Goal: Transaction & Acquisition: Purchase product/service

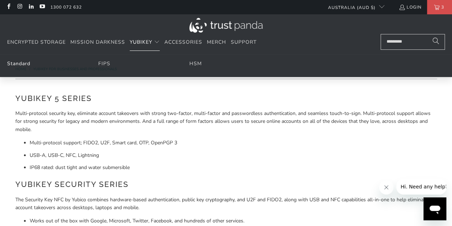
click at [24, 62] on link "Standard" at bounding box center [18, 63] width 23 height 7
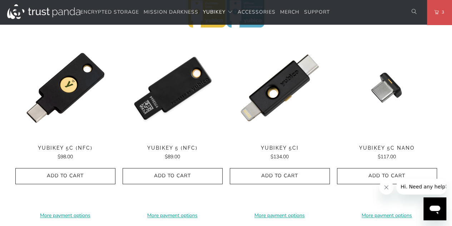
scroll to position [364, 0]
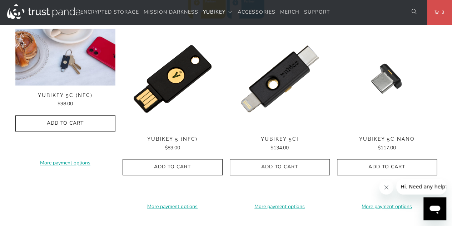
click at [70, 91] on div "**********" at bounding box center [65, 119] width 100 height 180
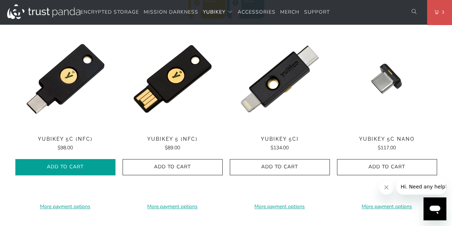
click at [68, 161] on icon "button" at bounding box center [65, 166] width 11 height 11
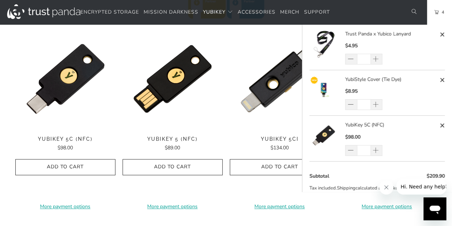
click at [440, 13] on span "4" at bounding box center [442, 12] width 6 height 8
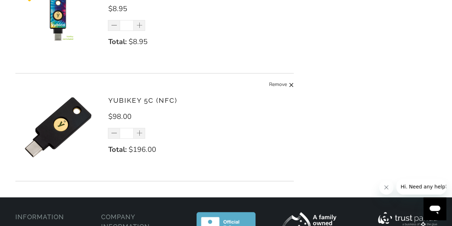
scroll to position [238, 0]
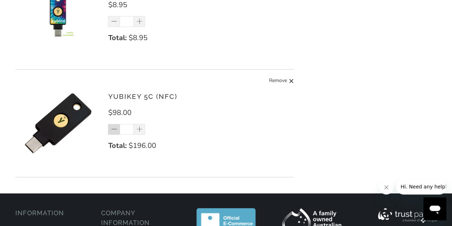
click at [114, 130] on span at bounding box center [114, 129] width 7 height 7
type input "*"
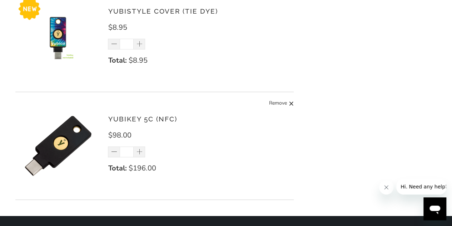
scroll to position [195, 0]
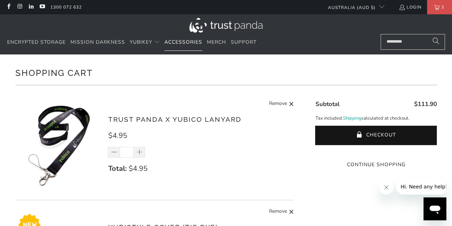
click at [182, 42] on span "Accessories" at bounding box center [183, 42] width 38 height 7
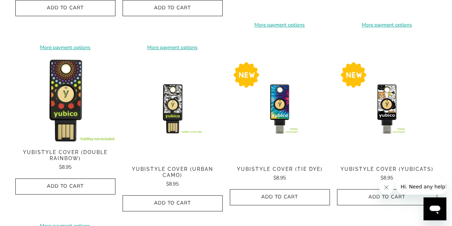
scroll to position [225, 0]
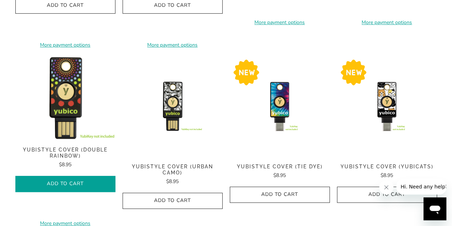
click at [78, 184] on span "Add to Cart" at bounding box center [65, 183] width 85 height 6
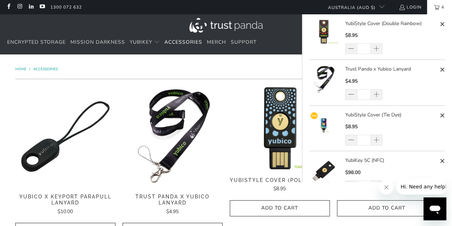
scroll to position [12, 0]
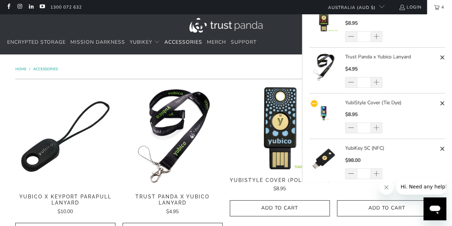
click at [440, 101] on span at bounding box center [442, 103] width 5 height 9
type input "*"
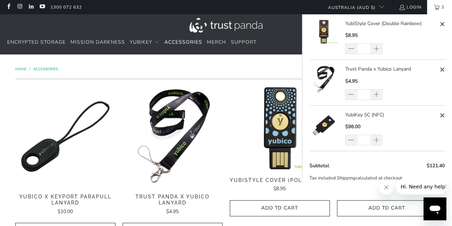
scroll to position [29, 0]
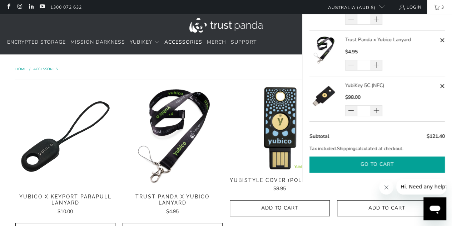
click at [385, 165] on button "Go to cart" at bounding box center [376, 164] width 135 height 16
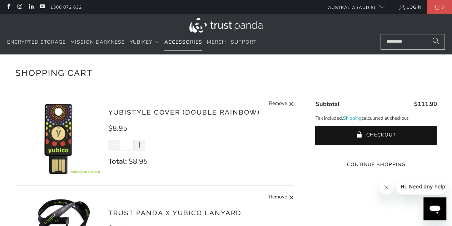
click at [185, 41] on span "Accessories" at bounding box center [183, 42] width 38 height 7
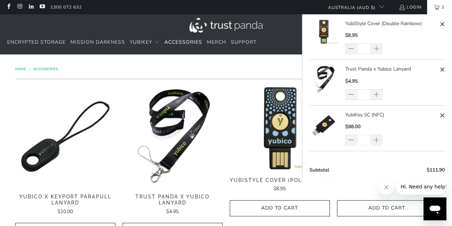
click at [435, 10] on link "3" at bounding box center [439, 7] width 25 height 14
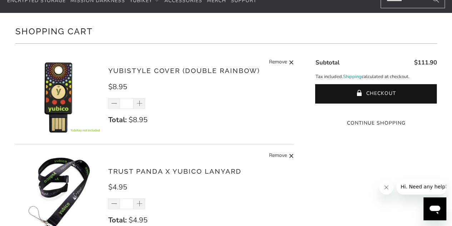
scroll to position [54, 0]
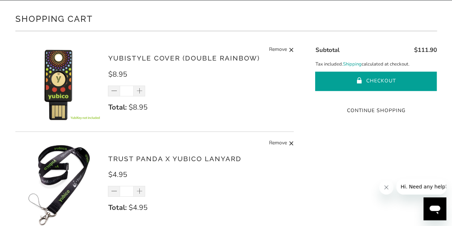
click at [377, 83] on button "Checkout" at bounding box center [376, 80] width 122 height 19
